Goal: Task Accomplishment & Management: Manage account settings

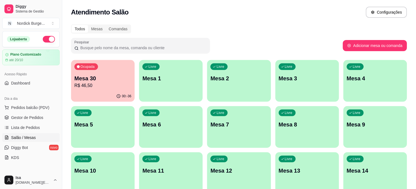
click at [121, 90] on button "Ocupada Mesa 30 R$ 46,50 00:-36" at bounding box center [103, 81] width 64 height 42
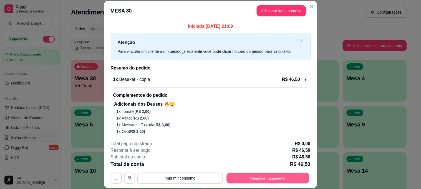
click at [242, 180] on button "Registrar pagamento" at bounding box center [268, 177] width 83 height 11
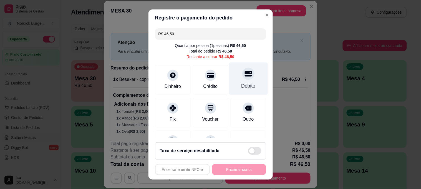
click at [241, 83] on div "Débito" at bounding box center [248, 85] width 14 height 7
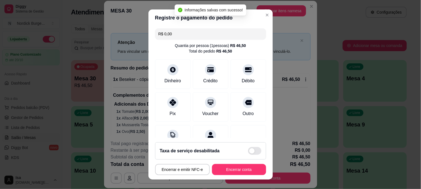
type input "R$ 0,00"
click at [237, 169] on button "Encerrar conta" at bounding box center [239, 169] width 52 height 11
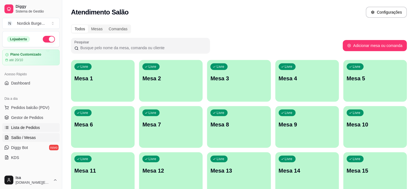
click at [17, 130] on span "Lista de Pedidos" at bounding box center [25, 128] width 29 height 6
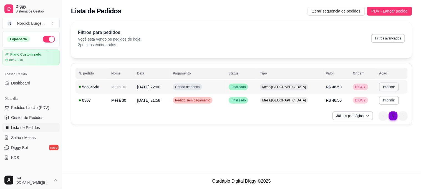
click at [104, 86] on div "5ac846d6" at bounding box center [92, 87] width 26 height 6
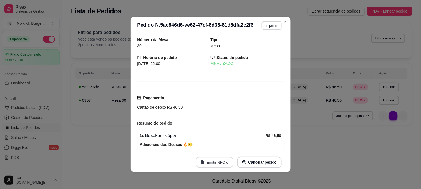
click at [209, 166] on button "Emitir NFC-e" at bounding box center [214, 162] width 37 height 11
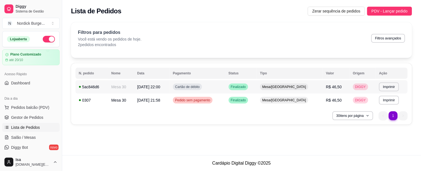
click at [137, 84] on td "[DATE] 22:00" at bounding box center [152, 86] width 36 height 13
click at [118, 101] on td "Mesa 30" at bounding box center [121, 100] width 26 height 13
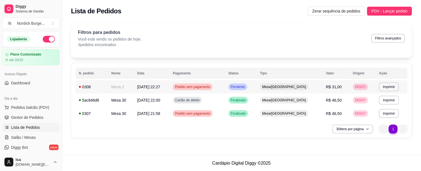
click at [128, 85] on td "Mesa 2" at bounding box center [121, 86] width 26 height 13
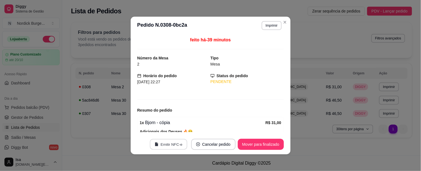
click at [178, 143] on button "Emitir NFC-e" at bounding box center [168, 144] width 37 height 11
click at [256, 144] on button "Mover para finalizado" at bounding box center [261, 144] width 45 height 11
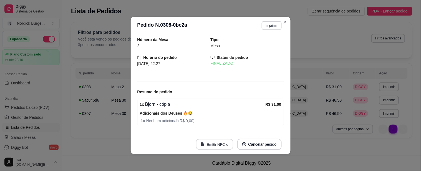
click at [224, 145] on button "Emitir NFC-e" at bounding box center [214, 144] width 37 height 11
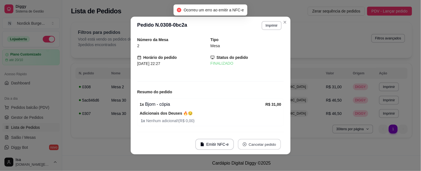
click at [251, 145] on button "Cancelar pedido" at bounding box center [259, 144] width 43 height 11
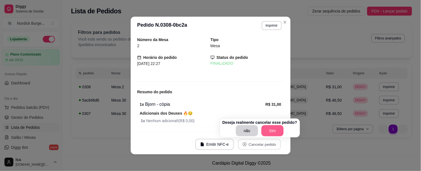
click at [271, 128] on button "Sim" at bounding box center [273, 130] width 22 height 11
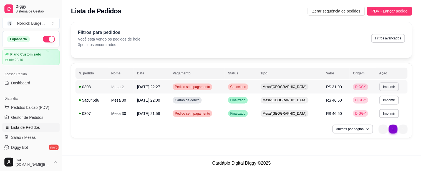
click at [123, 88] on td "Mesa 2" at bounding box center [121, 86] width 26 height 13
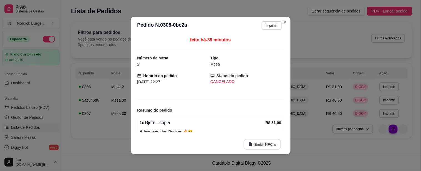
click at [271, 146] on button "Emitir NFC-e" at bounding box center [262, 144] width 37 height 11
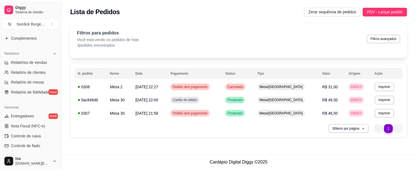
scroll to position [185, 0]
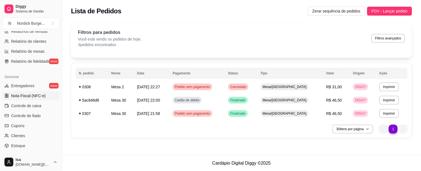
click at [42, 94] on span "Nota Fiscal (NFC-e)" at bounding box center [28, 96] width 34 height 6
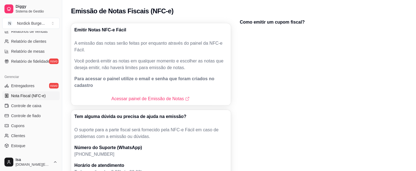
scroll to position [31, 0]
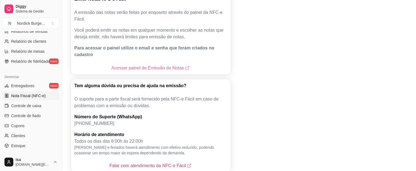
click at [168, 65] on link "Acessar painel de Emissão de Notas" at bounding box center [150, 68] width 79 height 7
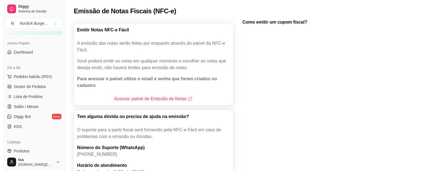
scroll to position [0, 0]
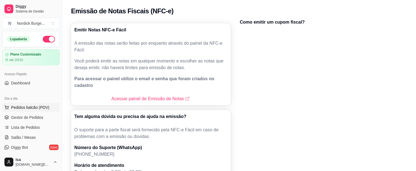
click at [35, 108] on span "Pedidos balcão (PDV)" at bounding box center [30, 108] width 38 height 6
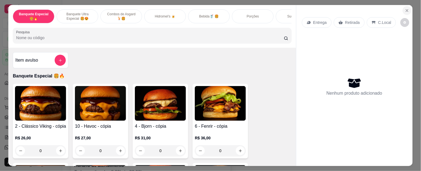
click at [407, 10] on icon "Close" at bounding box center [407, 10] width 4 height 4
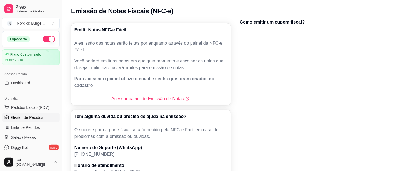
click at [34, 118] on span "Gestor de Pedidos" at bounding box center [27, 118] width 32 height 6
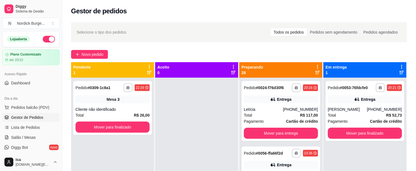
click at [124, 73] on div "Pendente 1" at bounding box center [112, 69] width 79 height 11
click at [129, 91] on button "button" at bounding box center [128, 87] width 9 height 9
click at [160, 104] on div at bounding box center [196, 163] width 83 height 171
click at [33, 106] on span "Pedidos balcão (PDV)" at bounding box center [30, 108] width 38 height 6
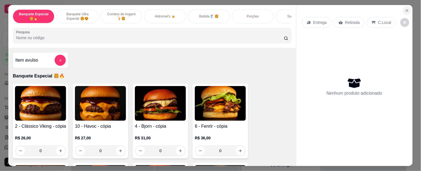
click at [405, 8] on icon "Close" at bounding box center [407, 10] width 4 height 4
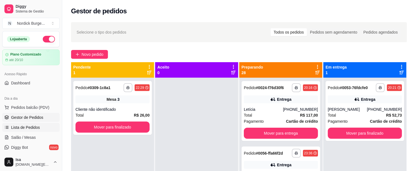
click at [27, 130] on span "Lista de Pedidos" at bounding box center [25, 128] width 29 height 6
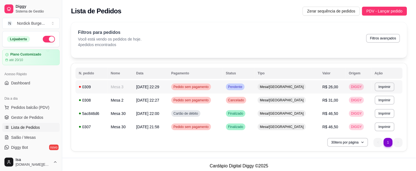
click at [159, 88] on span "[DATE] 22:29" at bounding box center [147, 87] width 23 height 4
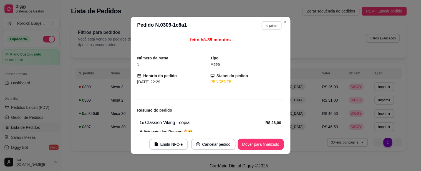
click at [271, 27] on button "Imprimir" at bounding box center [272, 25] width 20 height 9
click at [242, 142] on button "Mover para finalizado" at bounding box center [261, 144] width 46 height 11
click at [257, 142] on button "Mover para finalizado" at bounding box center [261, 144] width 46 height 11
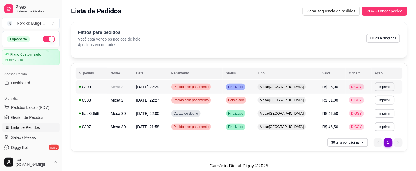
click at [361, 85] on td "DIGGY" at bounding box center [359, 86] width 26 height 13
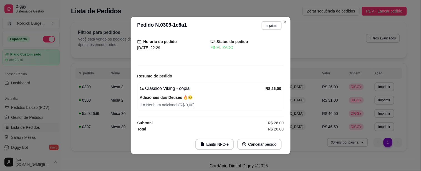
scroll to position [1, 0]
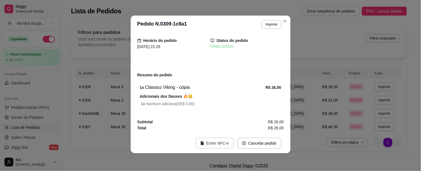
click at [216, 140] on button "Emitir NFC-e" at bounding box center [215, 143] width 39 height 11
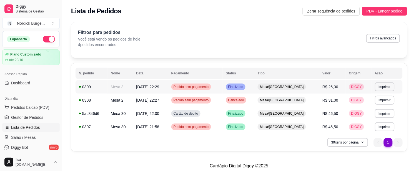
click at [303, 88] on div "Mesa/[GEOGRAPHIC_DATA]" at bounding box center [282, 87] width 48 height 7
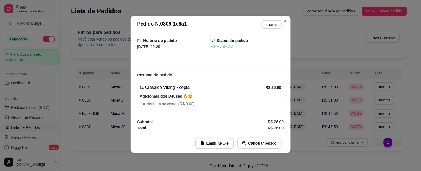
scroll to position [0, 0]
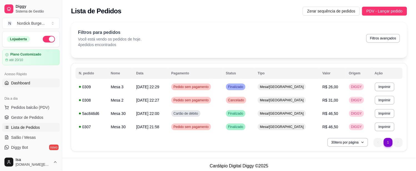
click at [28, 82] on span "Dashboard" at bounding box center [20, 83] width 19 height 6
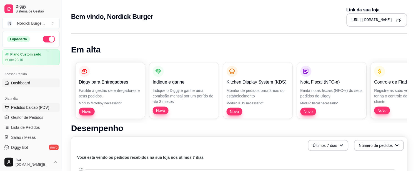
click at [26, 107] on span "Pedidos balcão (PDV)" at bounding box center [30, 108] width 38 height 6
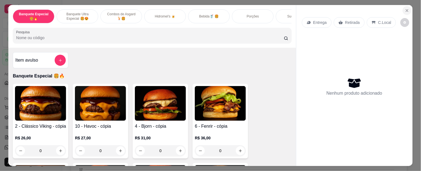
click at [405, 8] on icon "Close" at bounding box center [407, 10] width 4 height 4
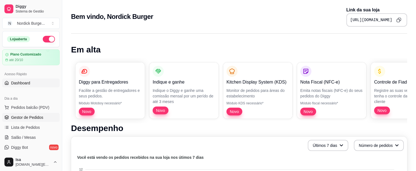
click at [32, 117] on span "Gestor de Pedidos" at bounding box center [27, 118] width 32 height 6
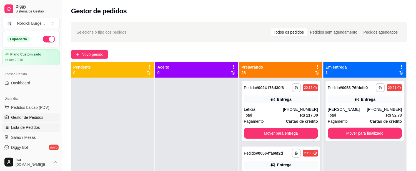
click at [24, 128] on span "Lista de Pedidos" at bounding box center [25, 128] width 29 height 6
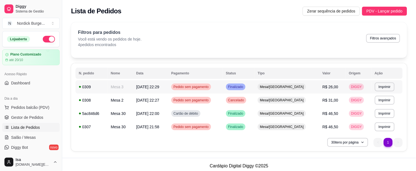
click at [298, 85] on span "Mesa/[GEOGRAPHIC_DATA]" at bounding box center [282, 87] width 46 height 4
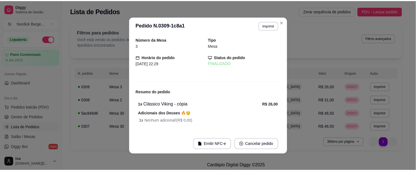
scroll to position [16, 0]
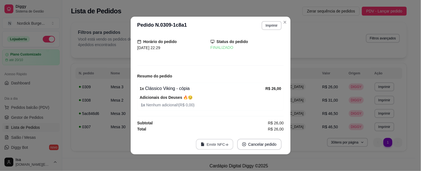
click at [212, 142] on button "Emitir NFC-e" at bounding box center [214, 144] width 37 height 11
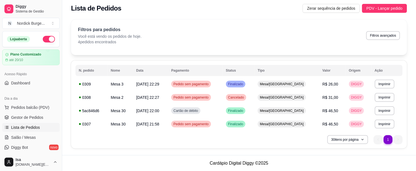
scroll to position [0, 0]
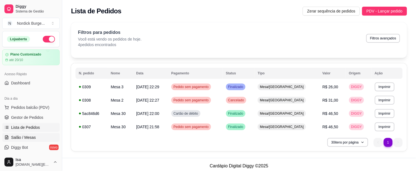
click at [19, 141] on link "Salão / Mesas" at bounding box center [30, 137] width 57 height 9
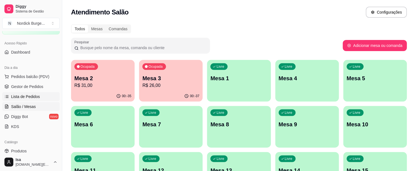
scroll to position [62, 0]
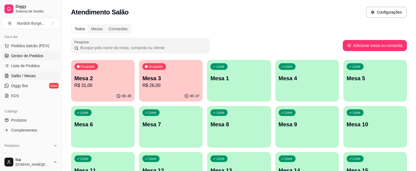
click at [23, 55] on span "Gestor de Pedidos" at bounding box center [27, 56] width 32 height 6
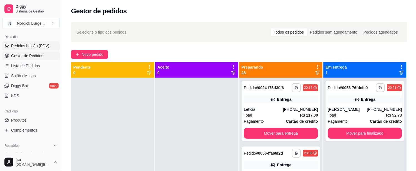
click at [29, 47] on span "Pedidos balcão (PDV)" at bounding box center [30, 46] width 38 height 6
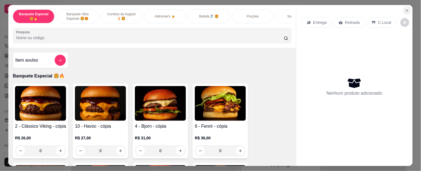
click at [405, 9] on icon "Close" at bounding box center [407, 10] width 4 height 4
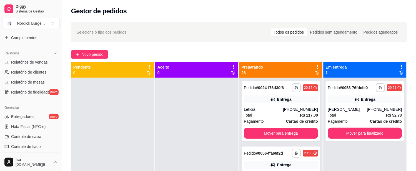
scroll to position [185, 0]
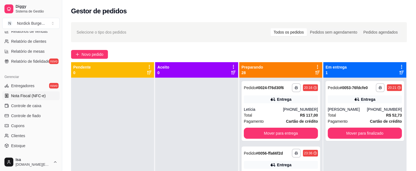
click at [35, 95] on span "Nota Fiscal (NFC-e)" at bounding box center [28, 96] width 34 height 6
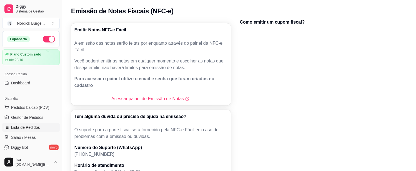
click at [32, 127] on span "Lista de Pedidos" at bounding box center [25, 128] width 29 height 6
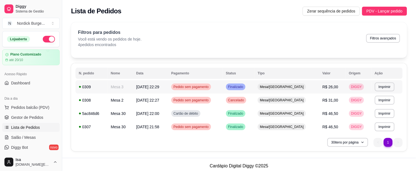
click at [211, 85] on div "Pedido sem pagamento" at bounding box center [191, 87] width 40 height 7
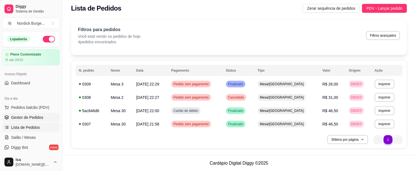
click at [22, 119] on span "Gestor de Pedidos" at bounding box center [27, 118] width 32 height 6
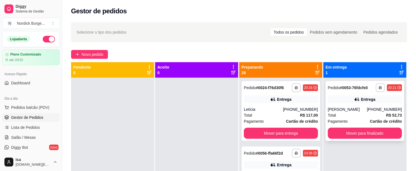
click at [375, 114] on div "Total R$ 52,73" at bounding box center [365, 115] width 74 height 6
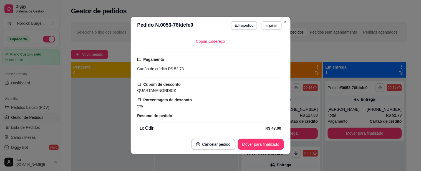
scroll to position [204, 0]
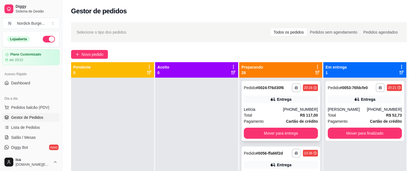
click at [279, 105] on div "**********" at bounding box center [281, 111] width 79 height 60
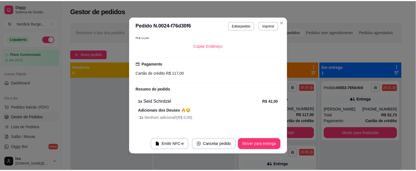
scroll to position [187, 0]
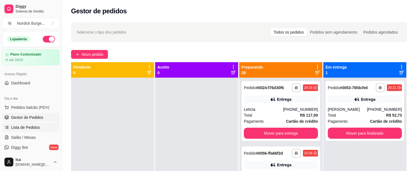
click at [25, 129] on span "Lista de Pedidos" at bounding box center [25, 128] width 29 height 6
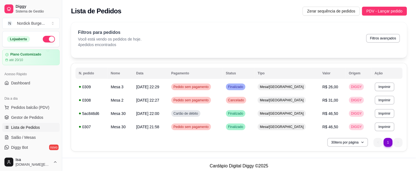
scroll to position [3, 0]
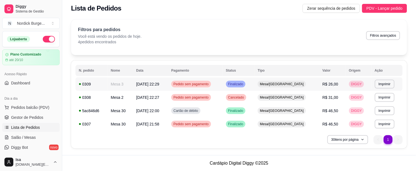
click at [210, 82] on span "Pedido sem pagamento" at bounding box center [190, 84] width 37 height 4
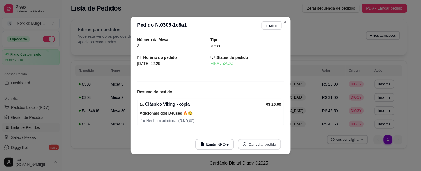
click at [257, 145] on button "Cancelar pedido" at bounding box center [259, 144] width 43 height 11
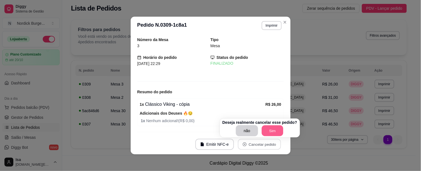
click at [270, 132] on button "Sim" at bounding box center [273, 131] width 22 height 11
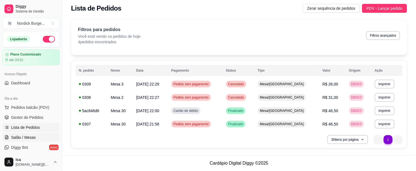
click at [30, 137] on span "Salão / Mesas" at bounding box center [23, 138] width 25 height 6
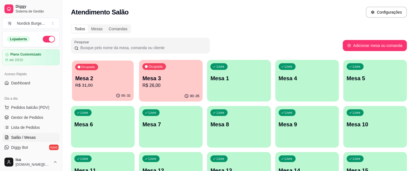
click at [109, 79] on p "Mesa 2" at bounding box center [102, 78] width 55 height 7
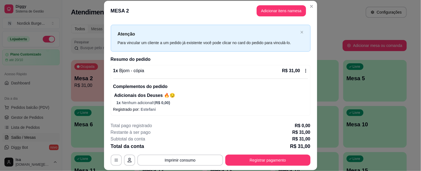
scroll to position [17, 0]
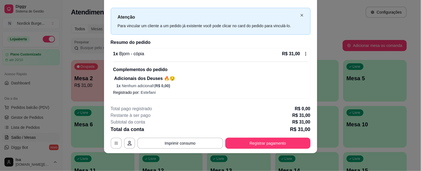
click at [301, 14] on icon "close" at bounding box center [302, 15] width 3 height 3
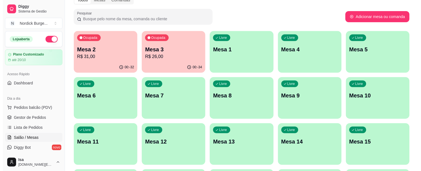
scroll to position [0, 0]
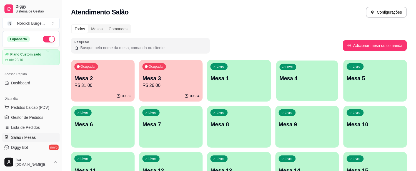
click at [309, 88] on div "Livre Mesa 4" at bounding box center [307, 78] width 62 height 34
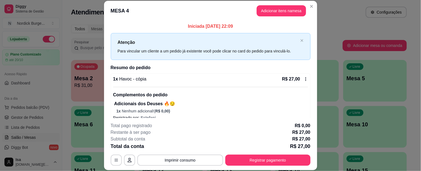
scroll to position [8, 0]
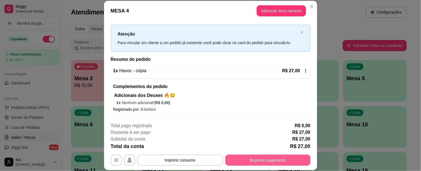
click at [242, 157] on button "Registrar pagamento" at bounding box center [268, 160] width 85 height 11
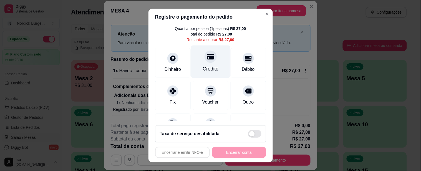
scroll to position [0, 0]
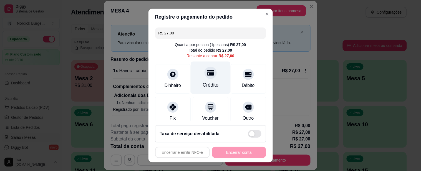
click at [207, 76] on icon at bounding box center [210, 72] width 7 height 7
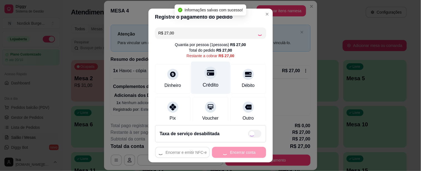
type input "R$ 0,00"
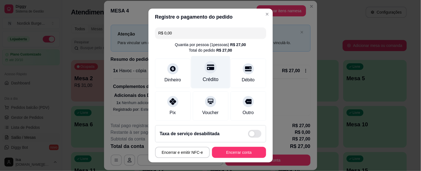
click at [204, 77] on div "Crédito" at bounding box center [211, 79] width 16 height 7
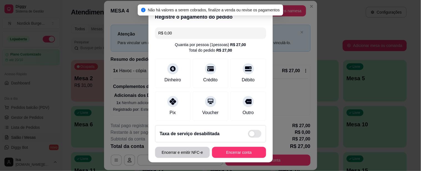
click at [183, 152] on button "Encerrar e emitir NFC-e" at bounding box center [182, 152] width 55 height 11
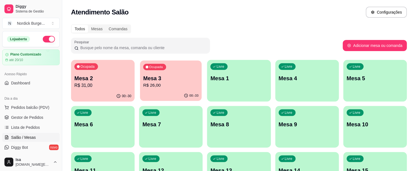
click at [184, 79] on p "Mesa 3" at bounding box center [170, 78] width 55 height 7
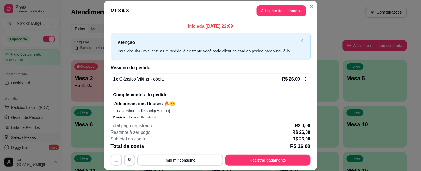
scroll to position [17, 0]
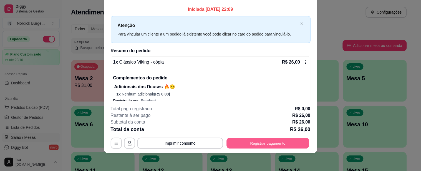
click at [231, 142] on button "Registrar pagamento" at bounding box center [268, 143] width 83 height 11
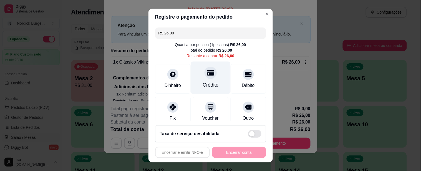
click at [207, 71] on icon at bounding box center [210, 73] width 7 height 6
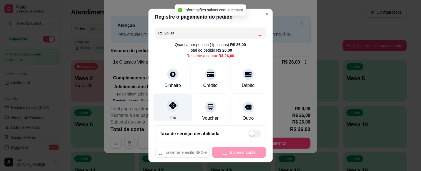
type input "R$ 0,00"
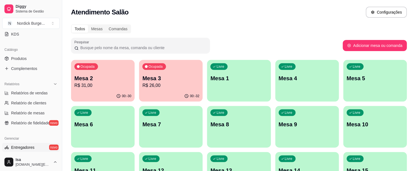
scroll to position [154, 0]
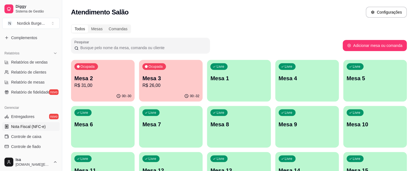
click at [29, 129] on span "Nota Fiscal (NFC-e)" at bounding box center [28, 127] width 34 height 6
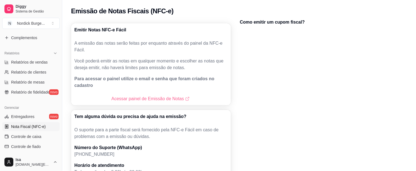
click at [146, 96] on link "Acessar painel de Emissão de Notas" at bounding box center [150, 99] width 79 height 7
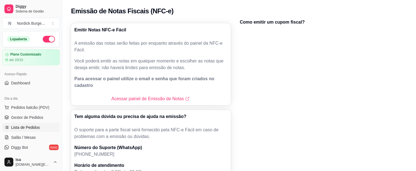
click at [29, 127] on span "Lista de Pedidos" at bounding box center [25, 128] width 29 height 6
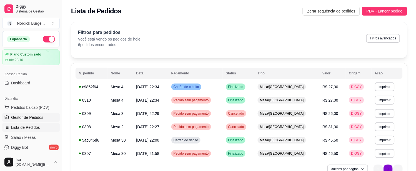
click at [33, 117] on span "Gestor de Pedidos" at bounding box center [27, 118] width 32 height 6
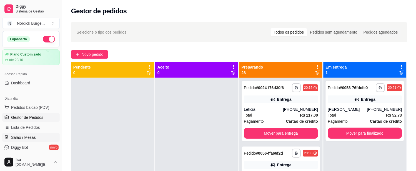
click at [29, 138] on span "Salão / Mesas" at bounding box center [23, 138] width 25 height 6
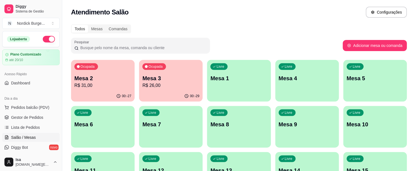
click at [96, 90] on div "Ocupada Mesa 2 R$ 31,00" at bounding box center [103, 75] width 64 height 31
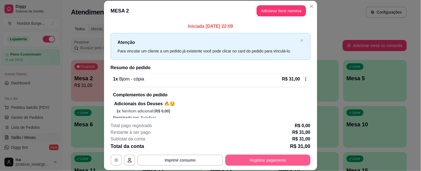
click at [243, 157] on button "Registrar pagamento" at bounding box center [268, 160] width 85 height 11
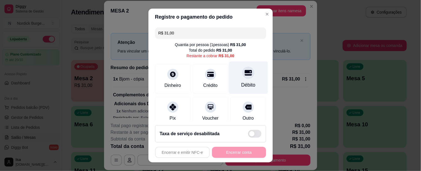
click at [243, 76] on div "Débito" at bounding box center [248, 78] width 39 height 32
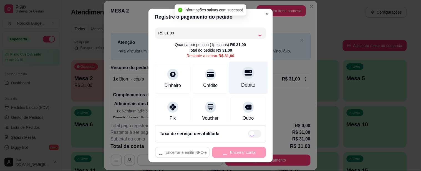
type input "R$ 0,00"
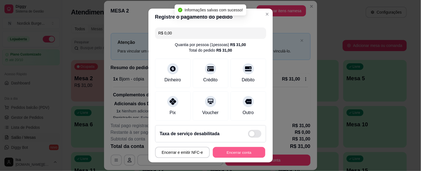
click at [256, 154] on button "Encerrar conta" at bounding box center [239, 152] width 52 height 11
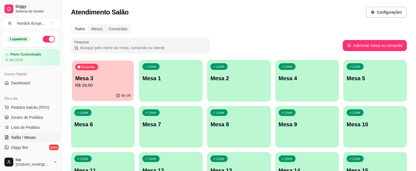
click at [107, 78] on p "Mesa 3" at bounding box center [102, 78] width 55 height 7
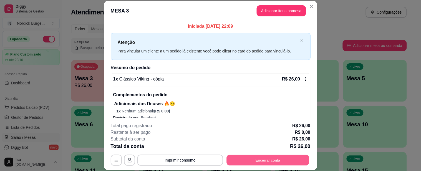
click at [254, 157] on button "Encerrar conta" at bounding box center [268, 160] width 83 height 11
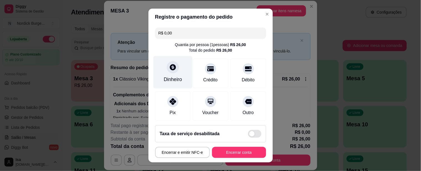
drag, startPoint x: 174, startPoint y: 77, endPoint x: 173, endPoint y: 83, distance: 5.8
click at [173, 83] on div "Dinheiro" at bounding box center [173, 79] width 18 height 7
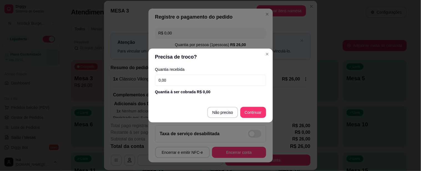
click at [191, 78] on input "0,00" at bounding box center [210, 80] width 111 height 11
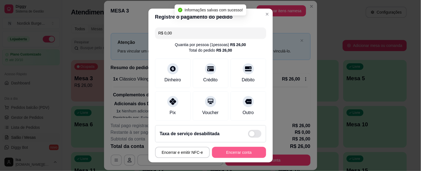
click at [247, 156] on button "Encerrar conta" at bounding box center [239, 152] width 54 height 11
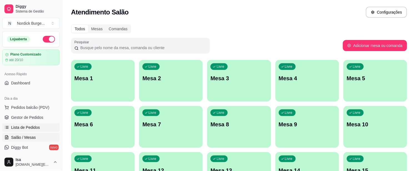
click at [31, 128] on span "Lista de Pedidos" at bounding box center [25, 128] width 29 height 6
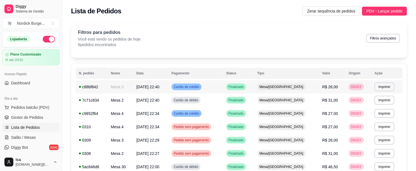
scroll to position [31, 0]
